Goal: Task Accomplishment & Management: Complete application form

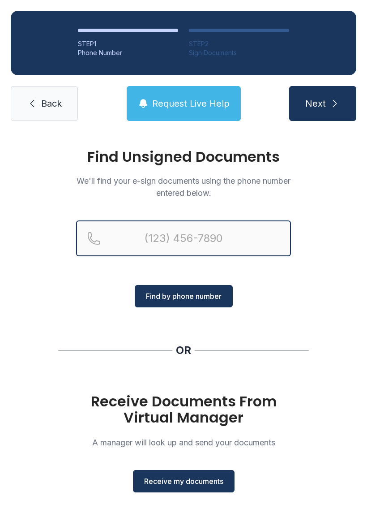
click at [146, 234] on input "Reservation phone number" at bounding box center [183, 238] width 215 height 36
type input "(803)"
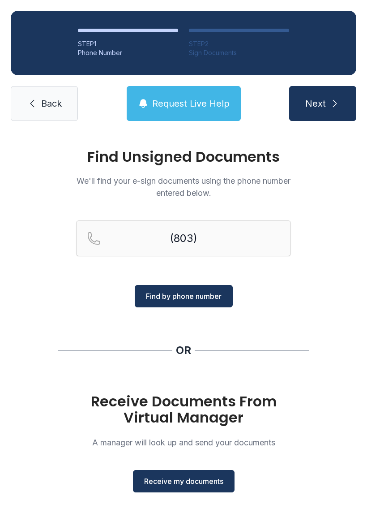
click at [29, 112] on link "Back" at bounding box center [44, 103] width 67 height 35
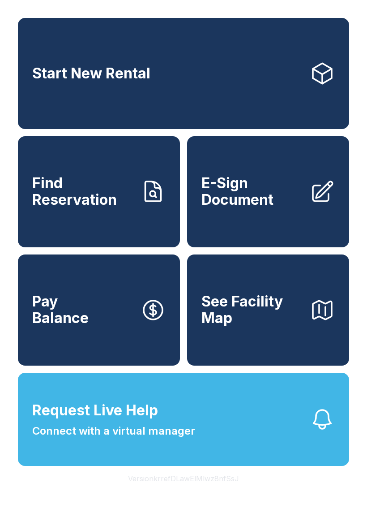
click at [272, 202] on span "E-Sign Document" at bounding box center [252, 191] width 101 height 33
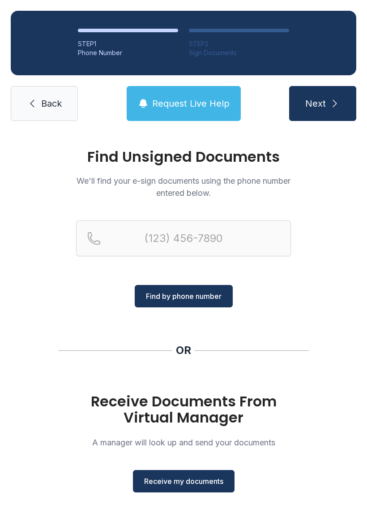
click at [181, 480] on span "Receive my documents" at bounding box center [183, 481] width 79 height 11
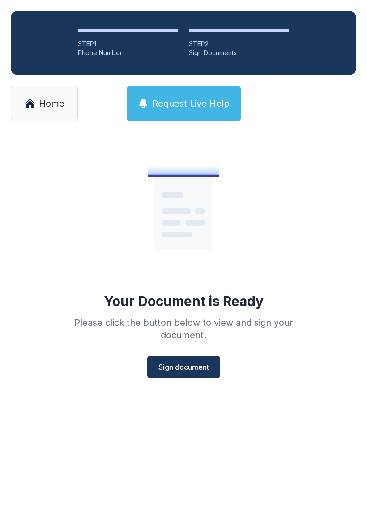
click at [179, 361] on span "Sign document" at bounding box center [184, 366] width 51 height 11
click at [191, 371] on span "Sign document" at bounding box center [184, 366] width 51 height 11
click at [33, 108] on icon at bounding box center [30, 103] width 11 height 11
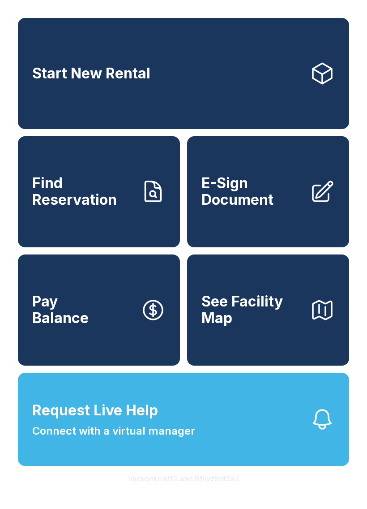
click at [305, 217] on link "E-Sign Document" at bounding box center [268, 191] width 162 height 111
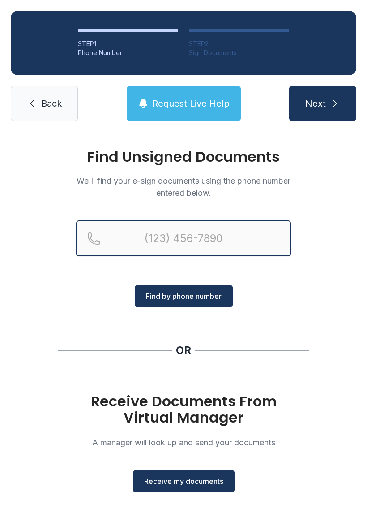
click at [153, 242] on input "Reservation phone number" at bounding box center [183, 238] width 215 height 36
type input "[PHONE_NUMBER]"
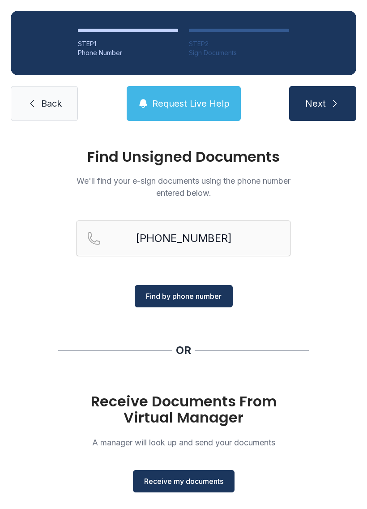
click at [209, 292] on span "Find by phone number" at bounding box center [184, 296] width 76 height 11
click at [170, 299] on span "Find by phone number" at bounding box center [184, 296] width 76 height 11
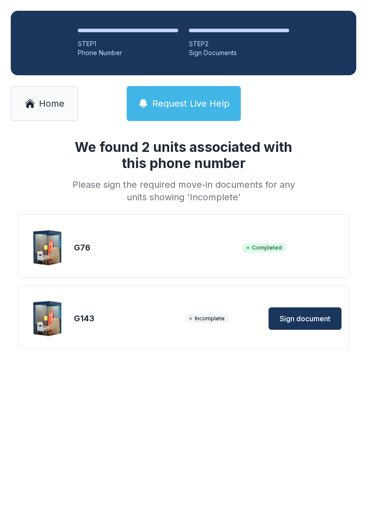
click at [315, 318] on span "Sign document" at bounding box center [305, 318] width 51 height 11
click at [43, 104] on span "Home" at bounding box center [52, 103] width 26 height 13
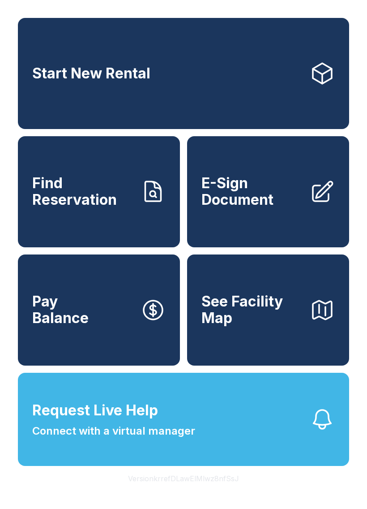
click at [292, 202] on span "E-Sign Document" at bounding box center [252, 191] width 101 height 33
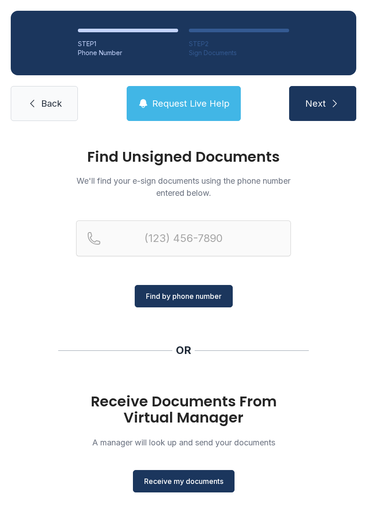
click at [217, 478] on span "Receive my documents" at bounding box center [183, 481] width 79 height 11
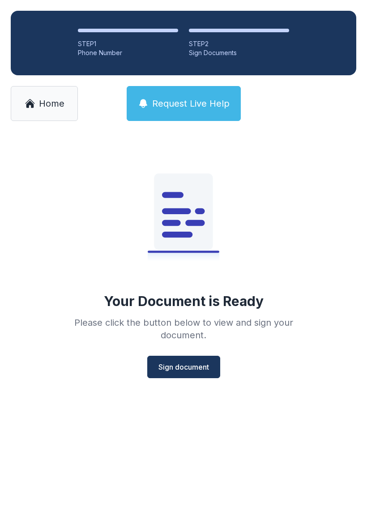
click at [197, 370] on span "Sign document" at bounding box center [184, 366] width 51 height 11
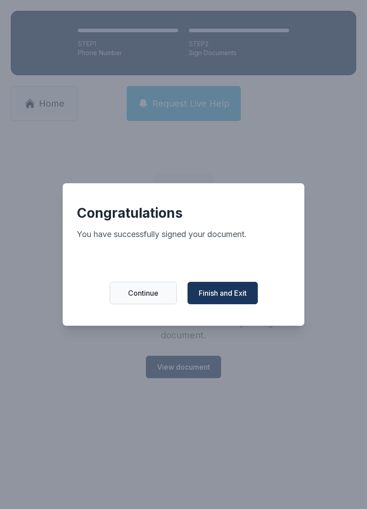
click at [239, 298] on span "Finish and Exit" at bounding box center [223, 293] width 48 height 11
